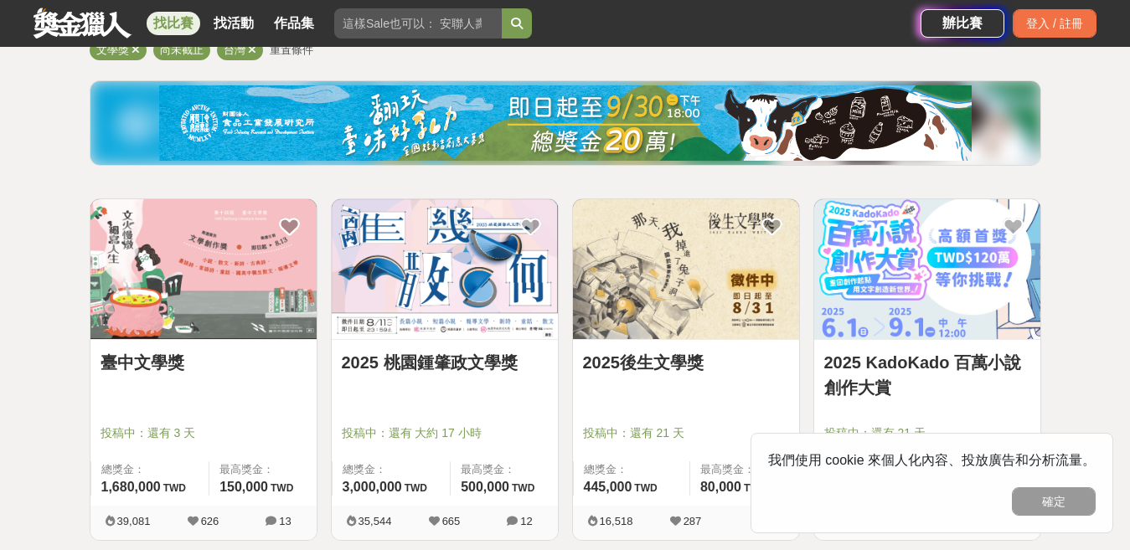
click at [472, 272] on img at bounding box center [445, 269] width 226 height 140
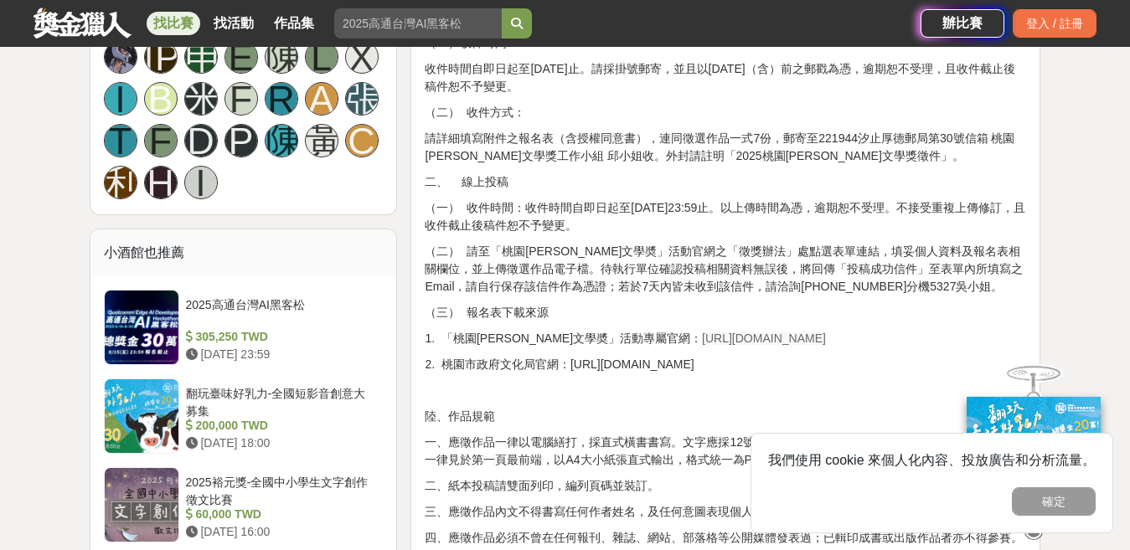
scroll to position [1172, 0]
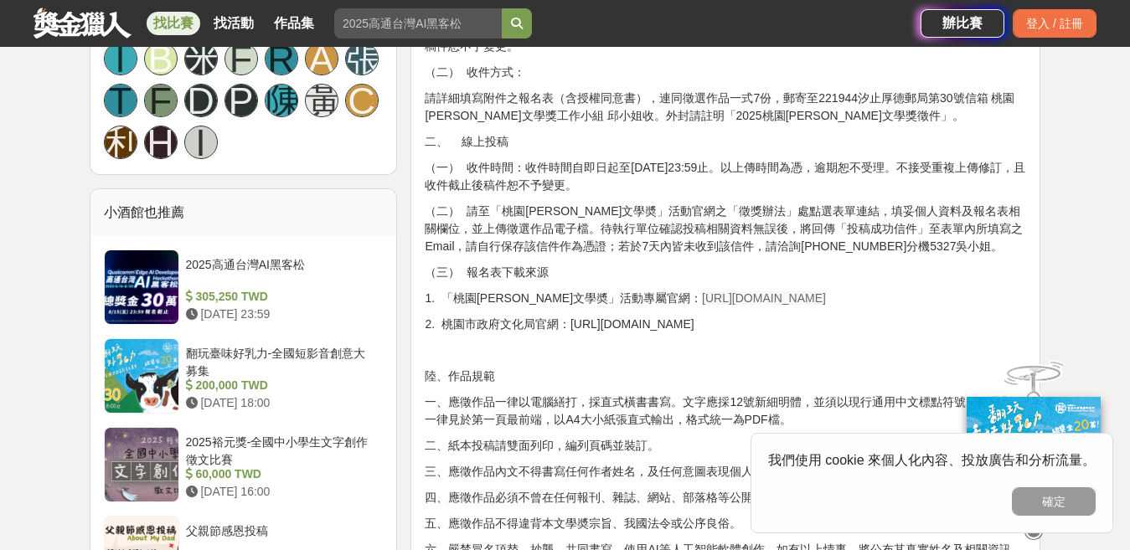
drag, startPoint x: 644, startPoint y: 295, endPoint x: 801, endPoint y: 305, distance: 156.9
click at [801, 305] on p "1. 「桃園[PERSON_NAME]文學奬」活動專屬官網： [URL][DOMAIN_NAME]" at bounding box center [725, 299] width 601 height 18
click at [702, 294] on span "[URL][DOMAIN_NAME]" at bounding box center [764, 297] width 124 height 13
click at [702, 302] on span "[URL][DOMAIN_NAME]" at bounding box center [764, 297] width 124 height 13
drag, startPoint x: 638, startPoint y: 296, endPoint x: 821, endPoint y: 300, distance: 182.6
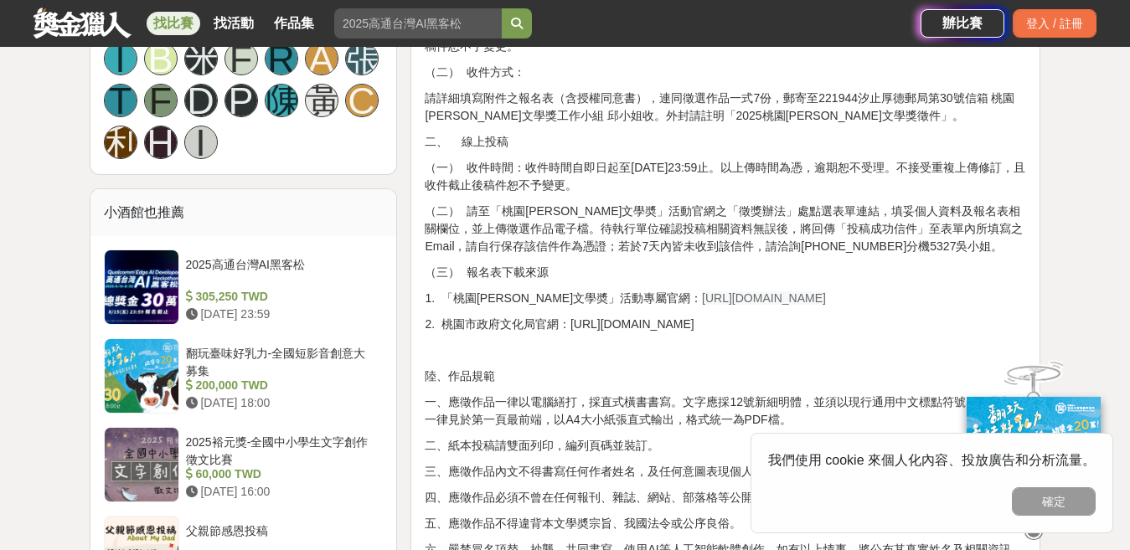
click at [821, 300] on p "1. 「桃園[PERSON_NAME]文學奬」活動專屬官網： [URL][DOMAIN_NAME]" at bounding box center [725, 299] width 601 height 18
